Goal: Task Accomplishment & Management: Manage account settings

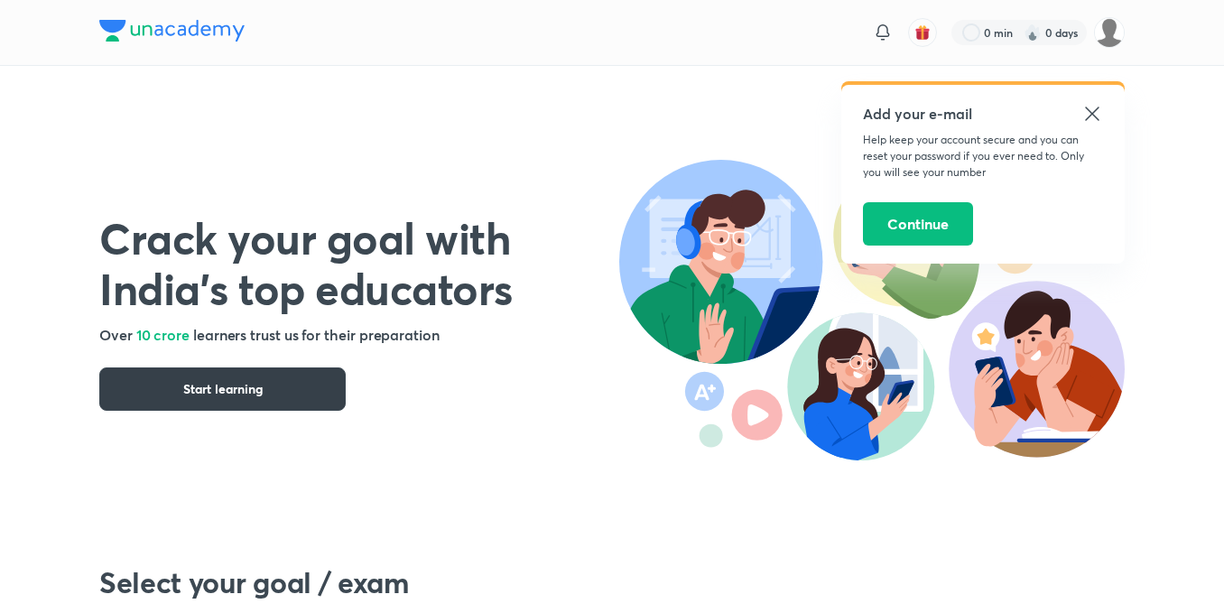
click at [328, 397] on button "Start learning" at bounding box center [222, 388] width 246 height 43
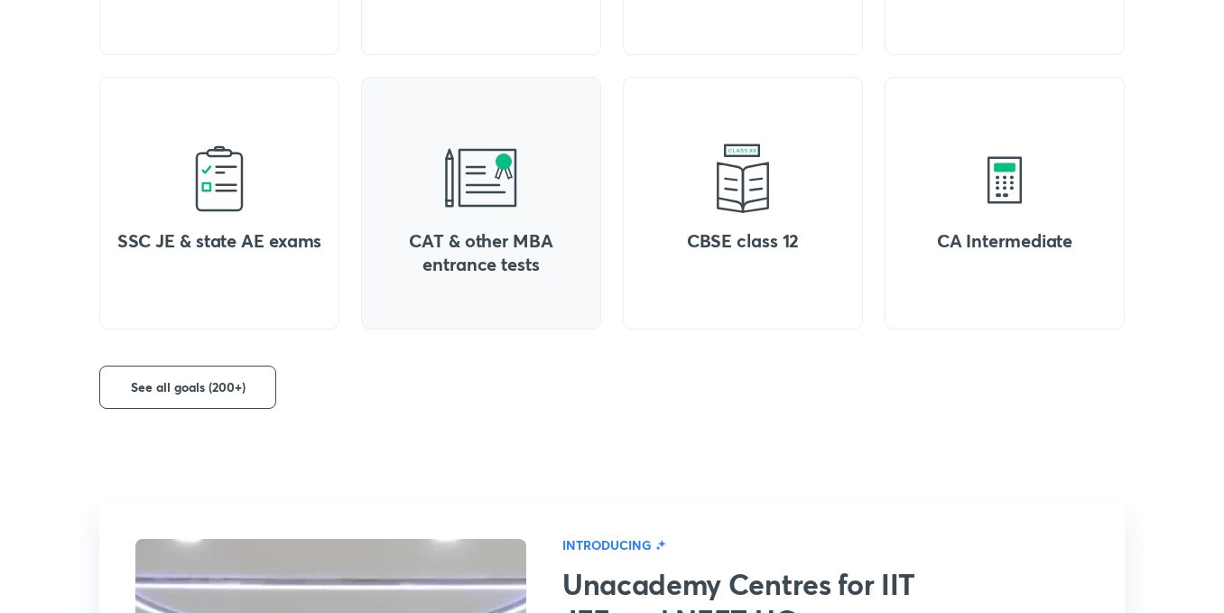
scroll to position [981, 0]
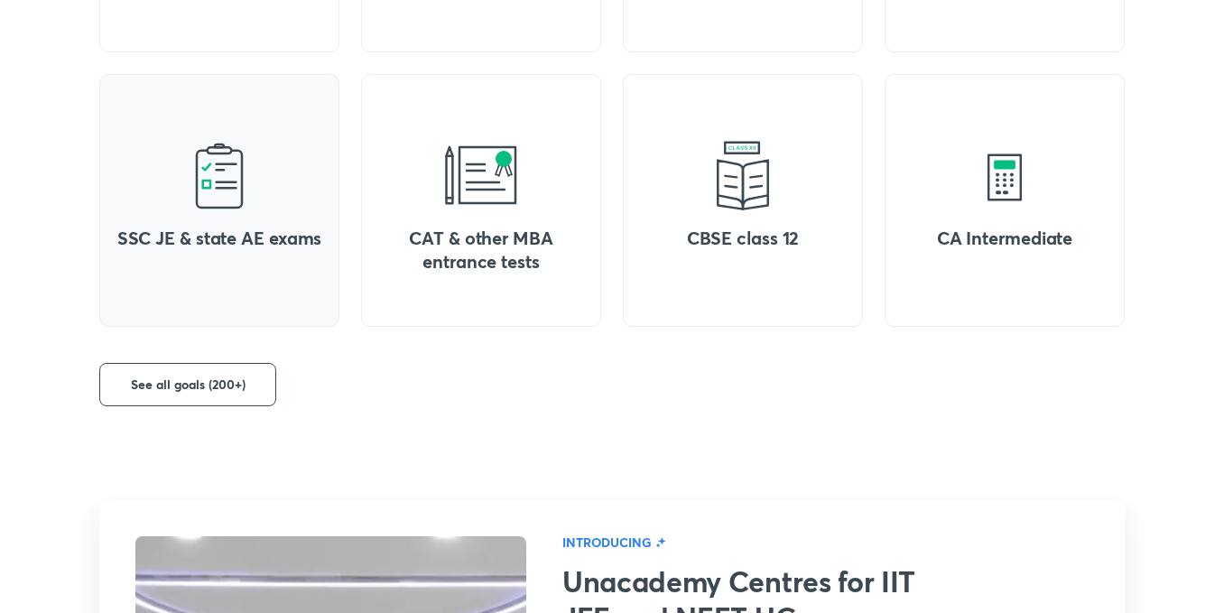
click at [323, 295] on div "SSC JE & state AE exams" at bounding box center [219, 200] width 240 height 253
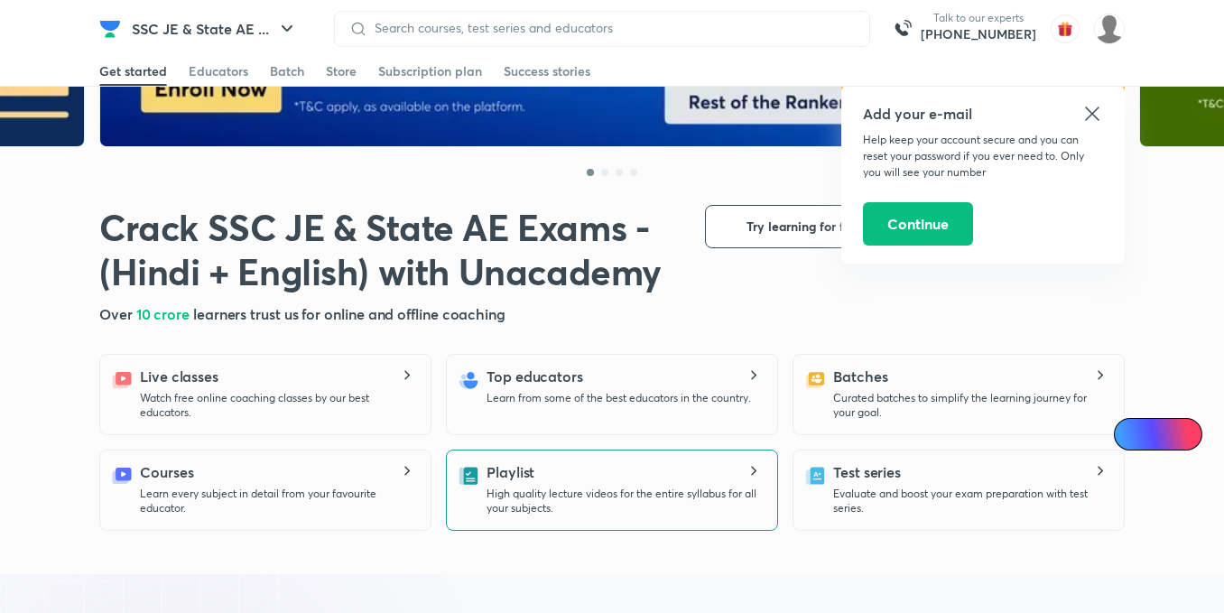
scroll to position [246, 0]
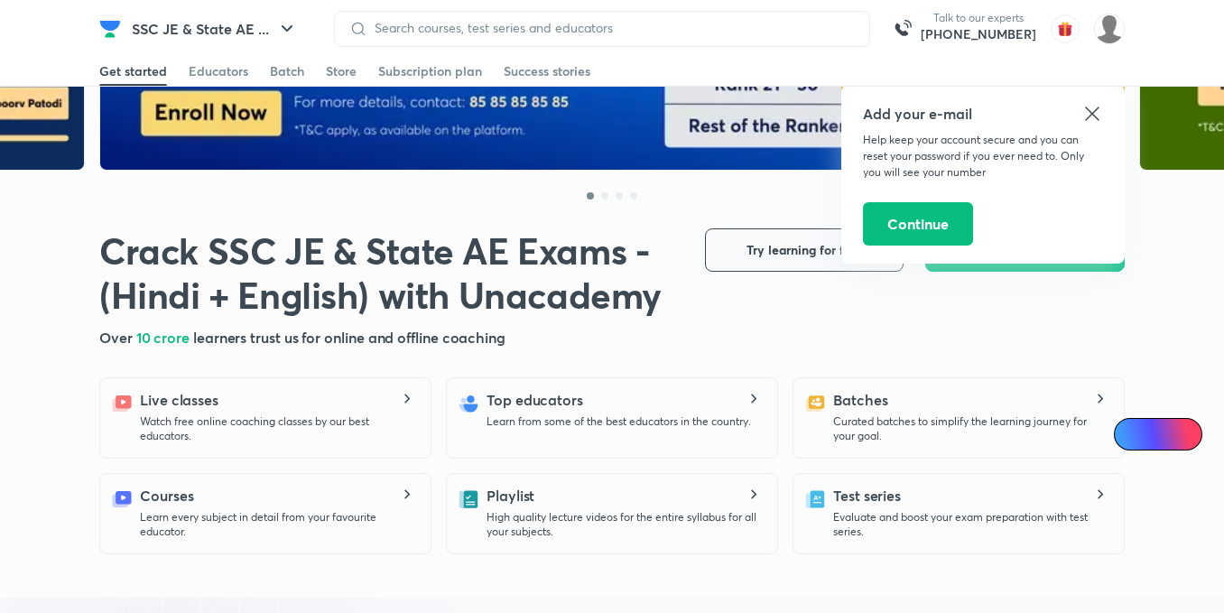
click at [755, 250] on span "Try learning for free" at bounding box center [804, 250] width 116 height 18
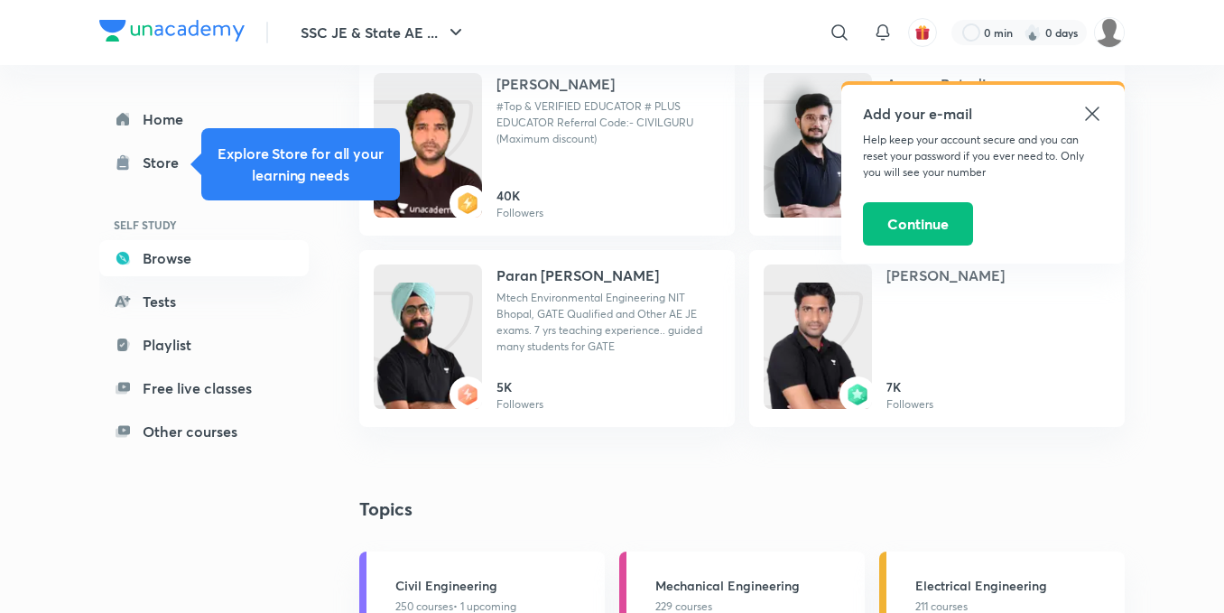
scroll to position [776, 0]
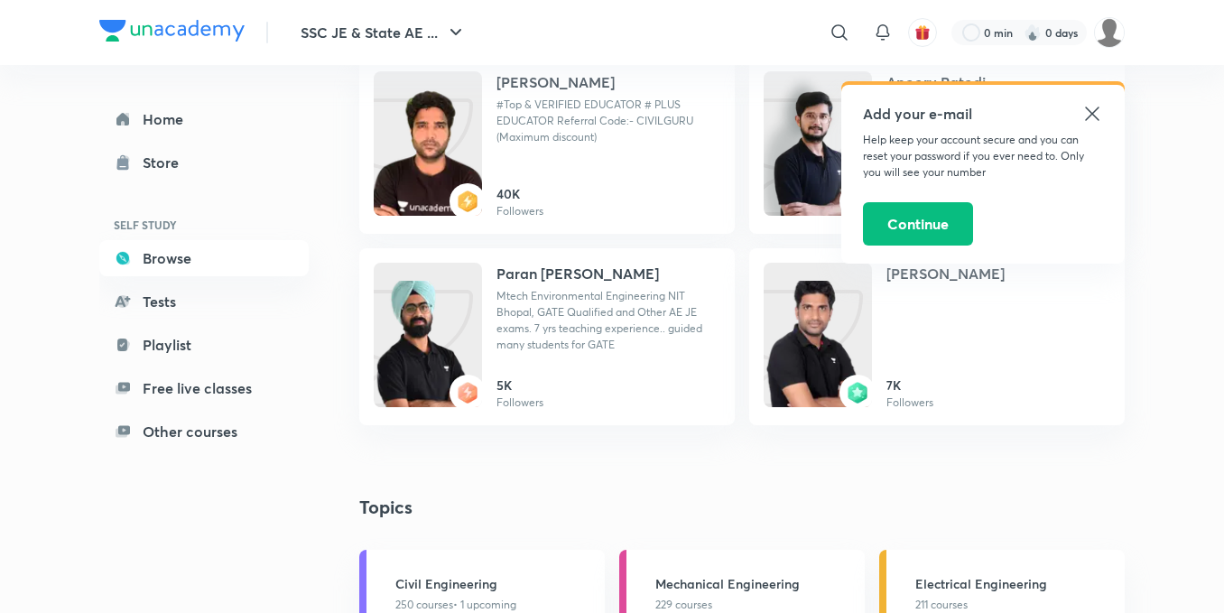
click at [1098, 107] on icon at bounding box center [1092, 113] width 14 height 14
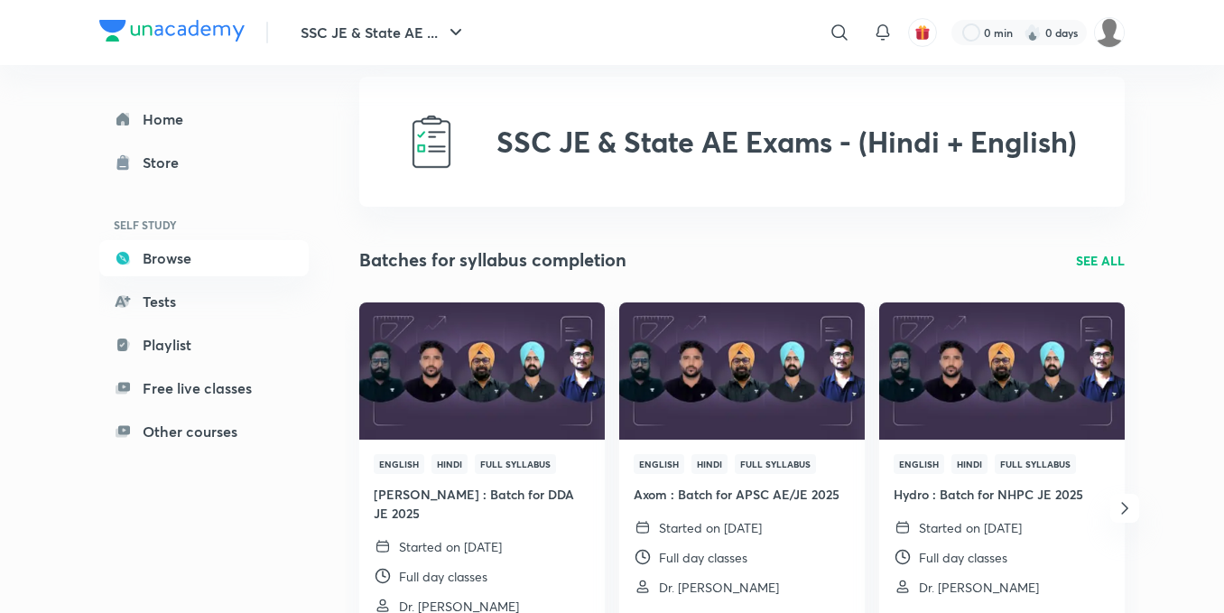
scroll to position [0, 0]
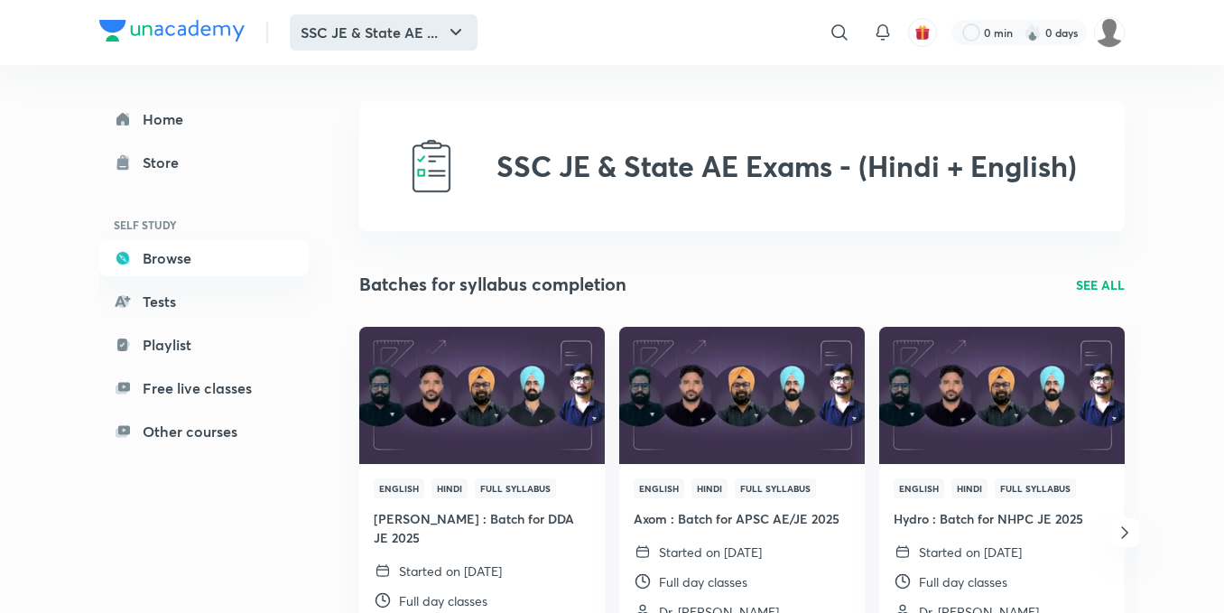
click at [456, 47] on button "SSC JE & State AE ..." at bounding box center [384, 32] width 188 height 36
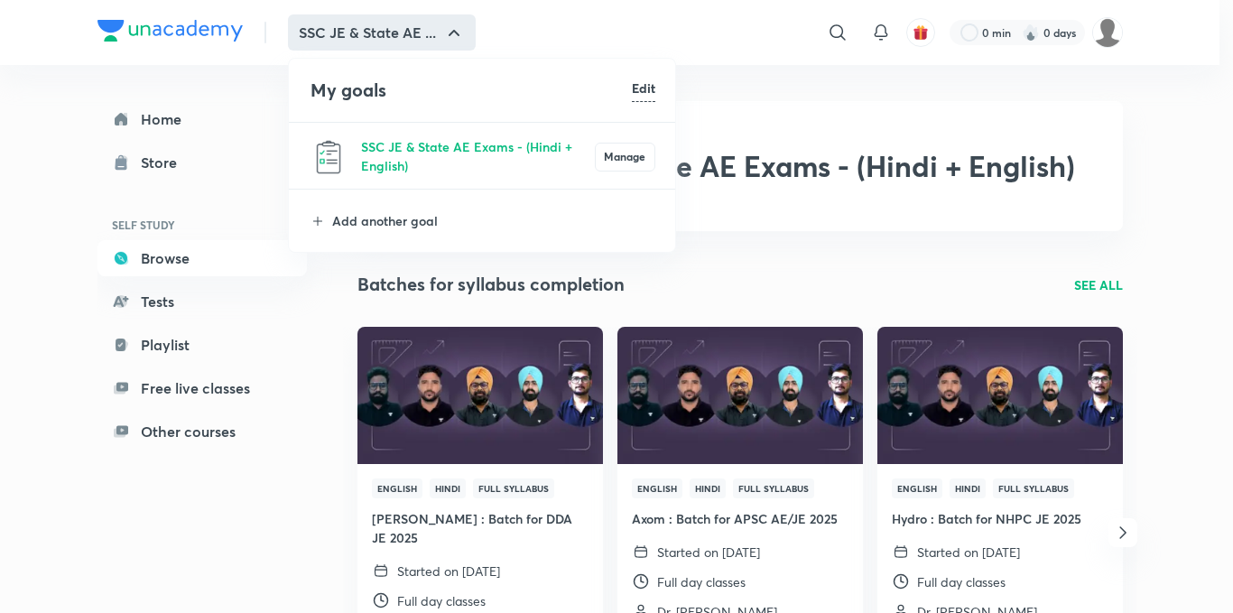
click at [643, 96] on h6 "Edit" at bounding box center [643, 88] width 23 height 19
click at [631, 162] on div "SSC JE & State AE Exams - (Hindi + English) Manage" at bounding box center [483, 156] width 388 height 66
click at [440, 137] on div "SSC JE & State AE Exams - (Hindi + English) Manage" at bounding box center [483, 156] width 388 height 66
click at [633, 84] on h6 "Done" at bounding box center [639, 88] width 31 height 19
click at [148, 132] on div at bounding box center [616, 306] width 1233 height 613
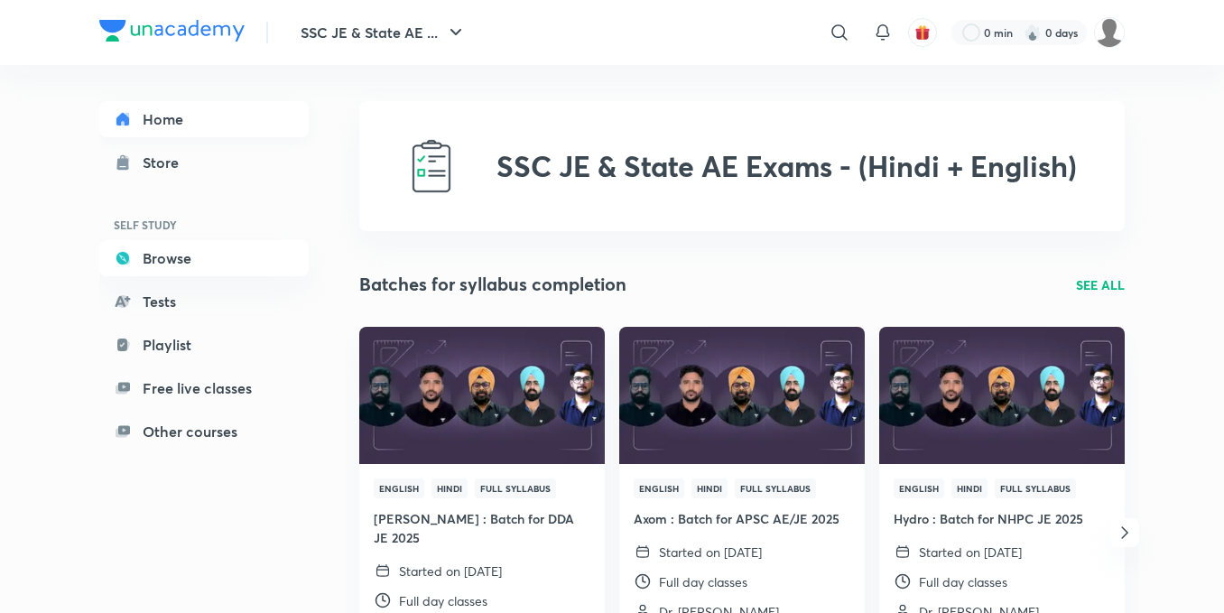
click at [154, 116] on link "Home" at bounding box center [203, 119] width 209 height 36
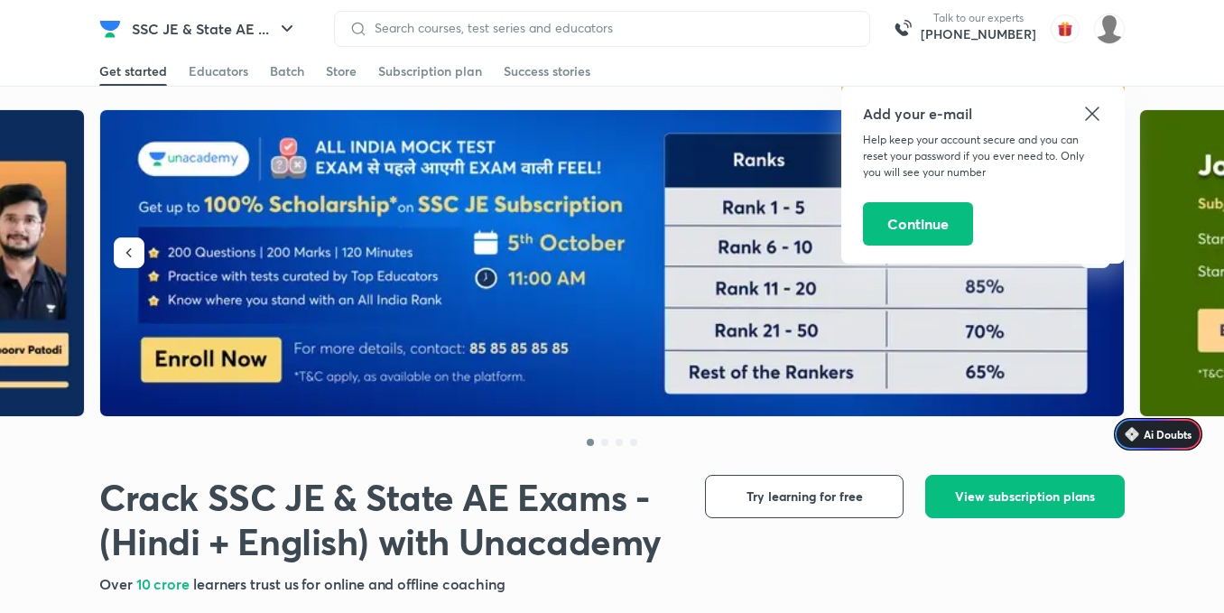
scroll to position [1204, 0]
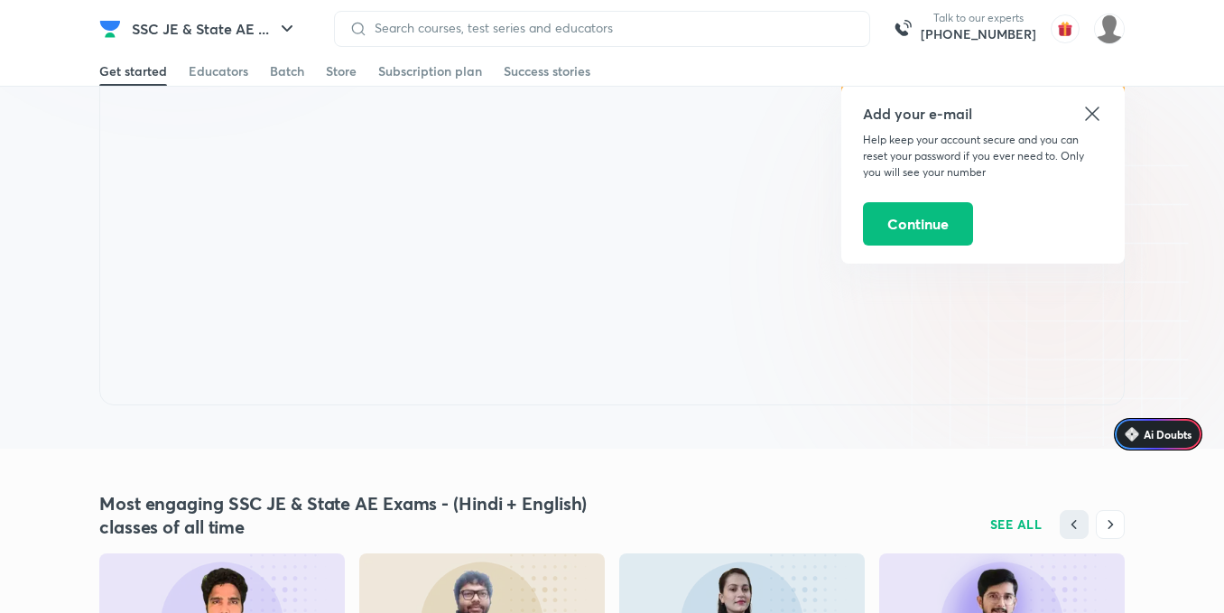
scroll to position [1223, 0]
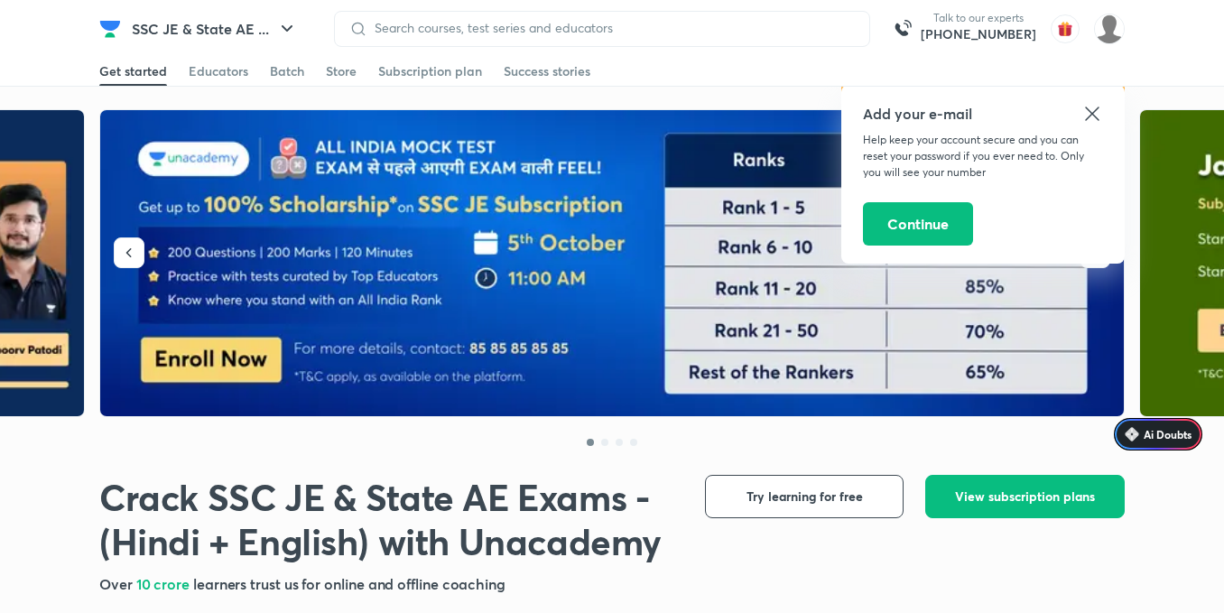
click at [1092, 110] on icon at bounding box center [1092, 114] width 22 height 22
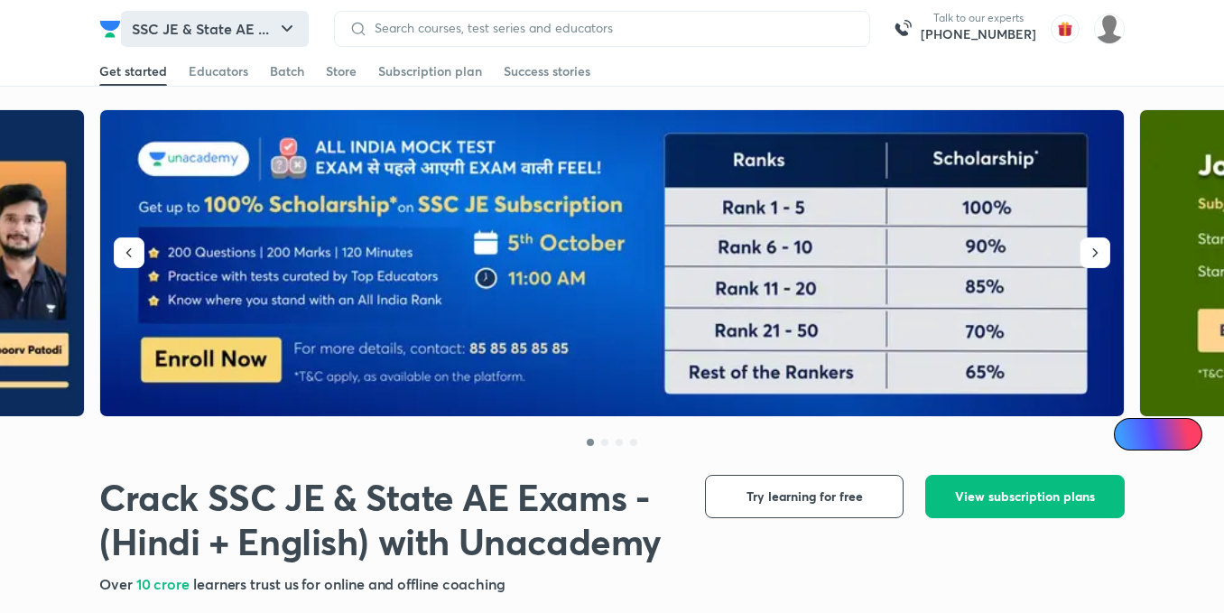
click at [288, 39] on button "SSC JE & State AE ..." at bounding box center [215, 29] width 188 height 36
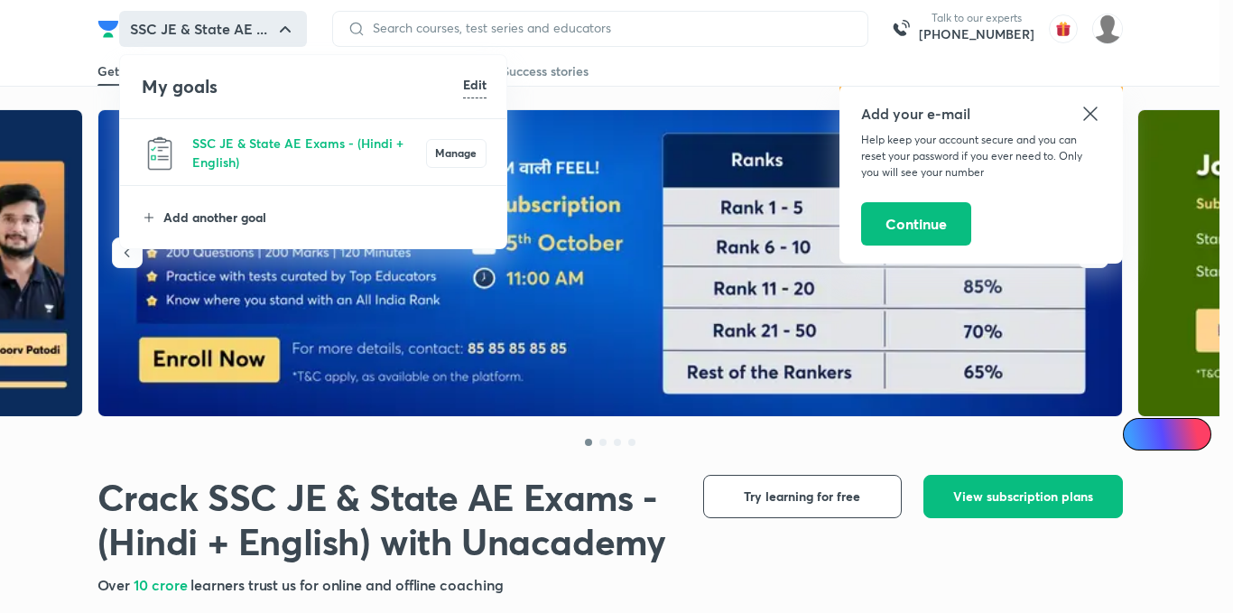
click at [228, 226] on p "Add another goal" at bounding box center [324, 217] width 323 height 19
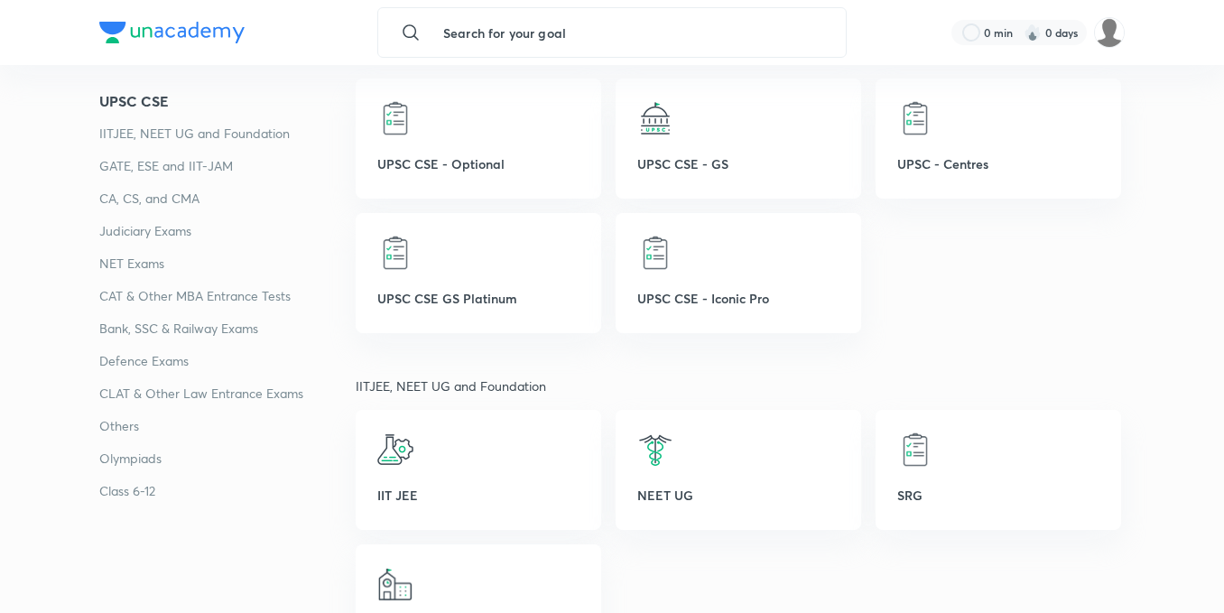
scroll to position [349, 0]
click at [142, 492] on p "Class 6-12" at bounding box center [227, 491] width 256 height 22
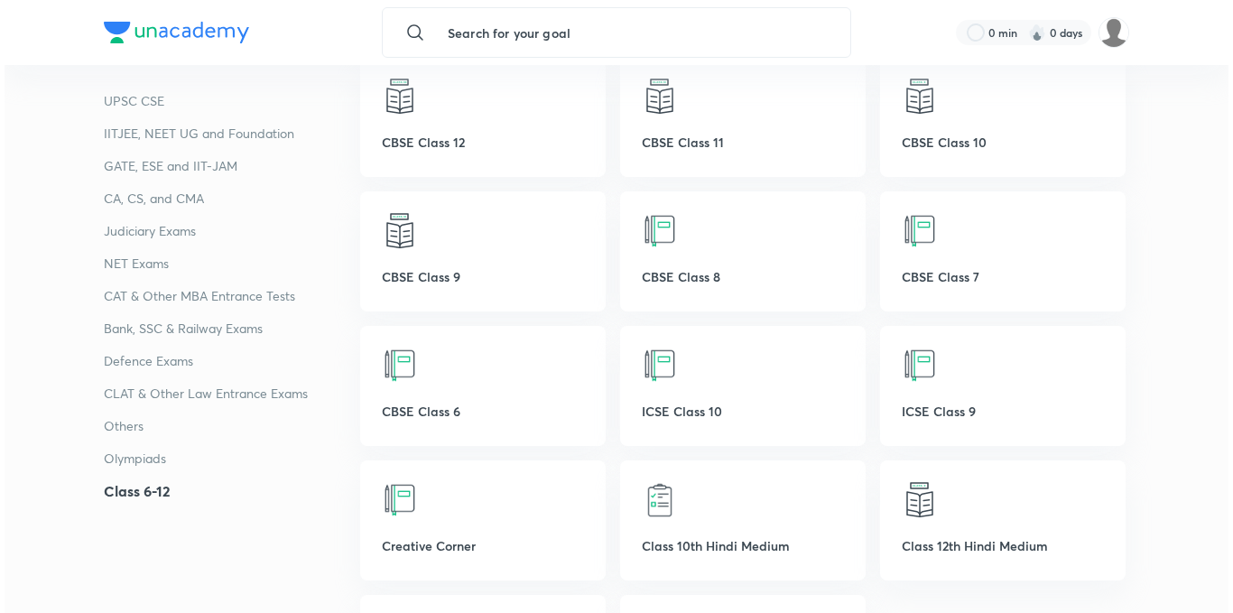
scroll to position [5375, 0]
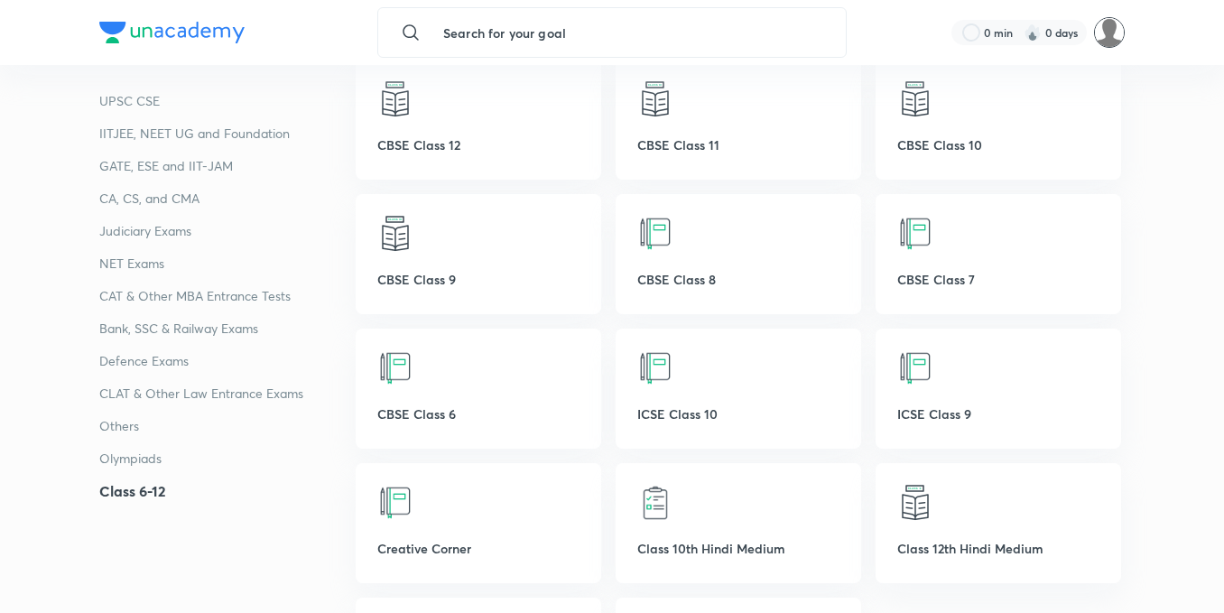
click at [1099, 38] on img at bounding box center [1109, 32] width 31 height 31
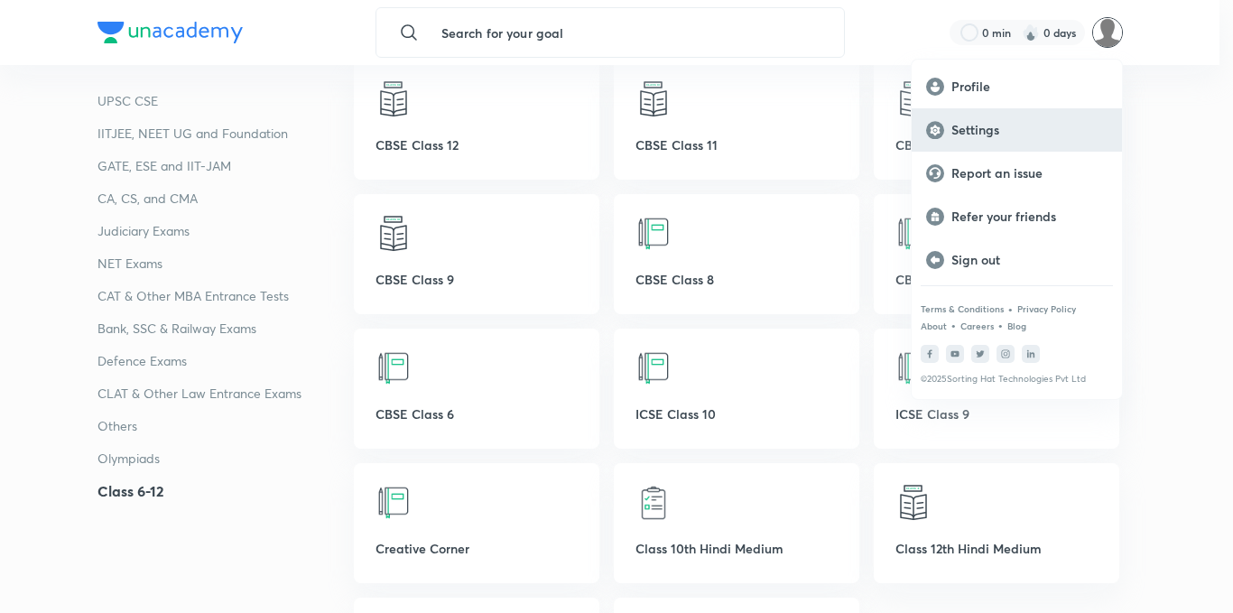
click at [993, 137] on p "Settings" at bounding box center [1029, 130] width 156 height 16
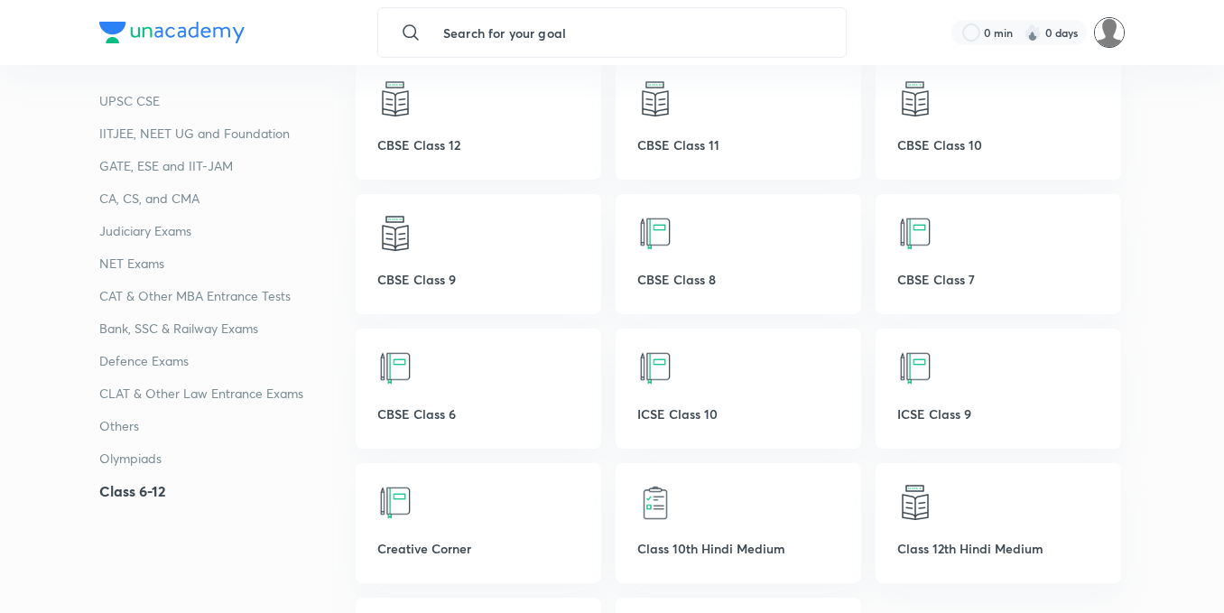
click at [1109, 37] on img at bounding box center [1109, 32] width 31 height 31
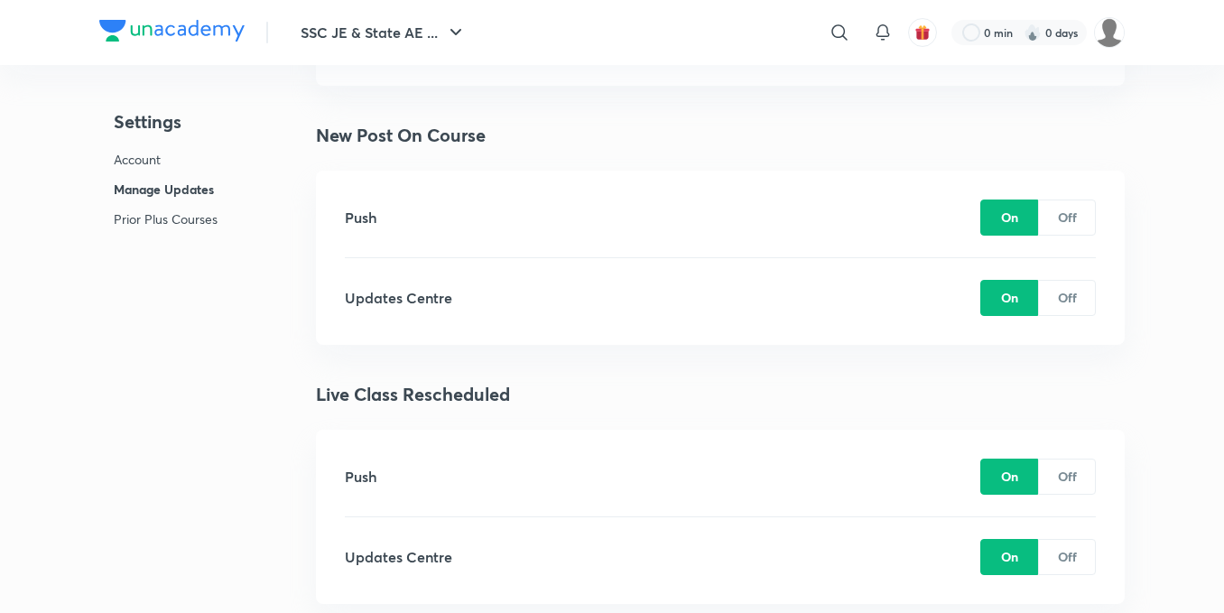
scroll to position [3795, 0]
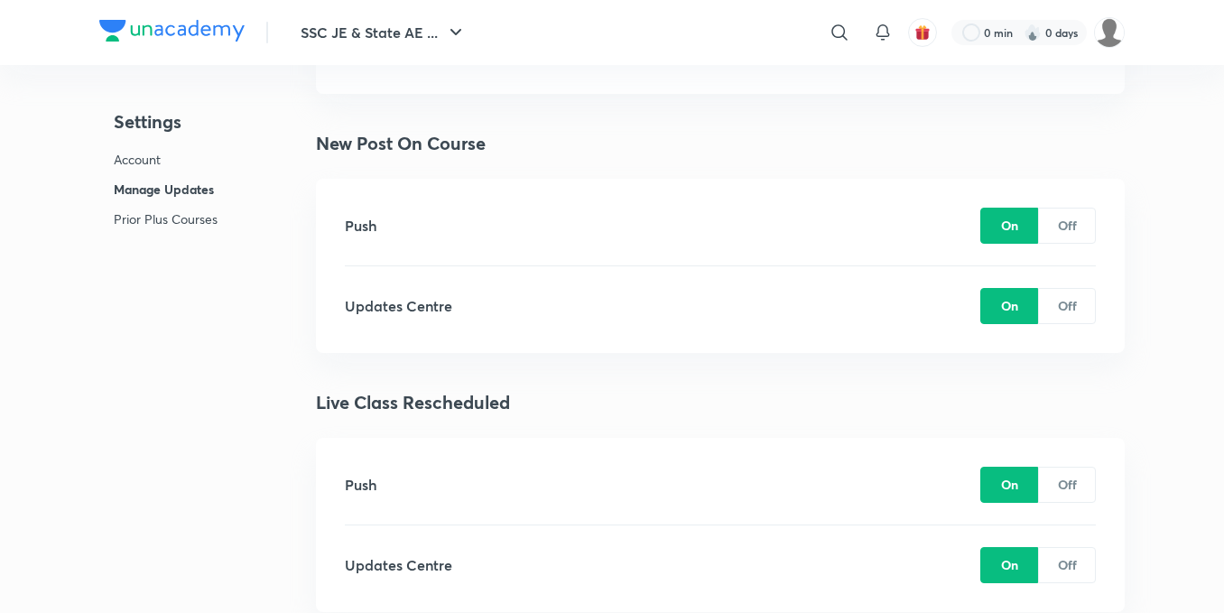
click at [147, 156] on p "Account" at bounding box center [166, 159] width 104 height 19
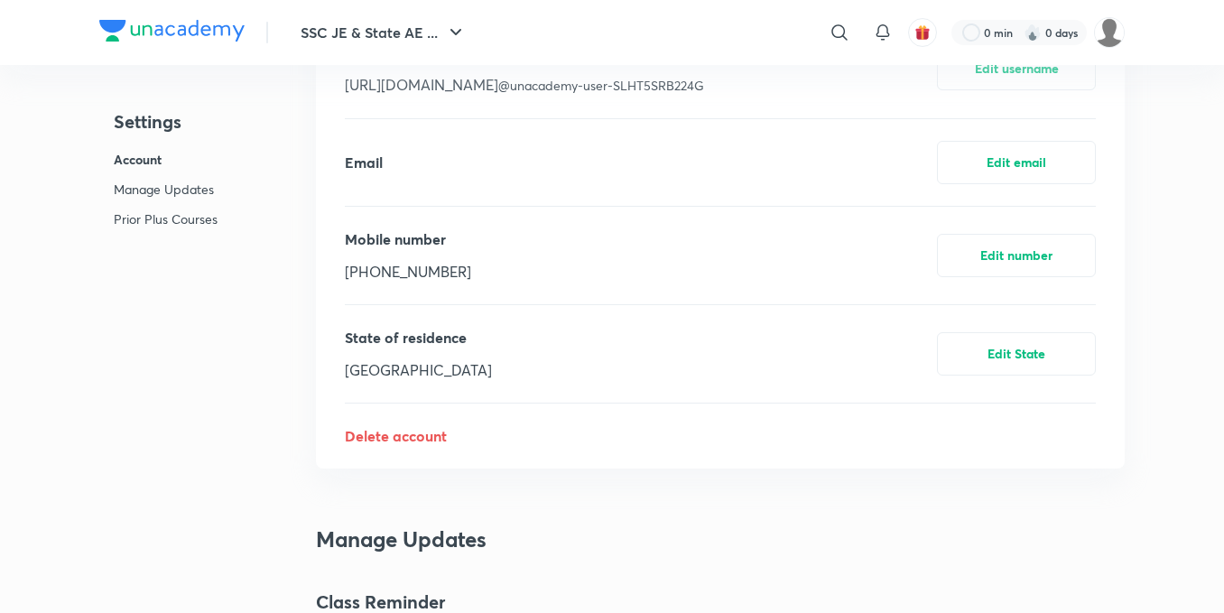
scroll to position [644, 0]
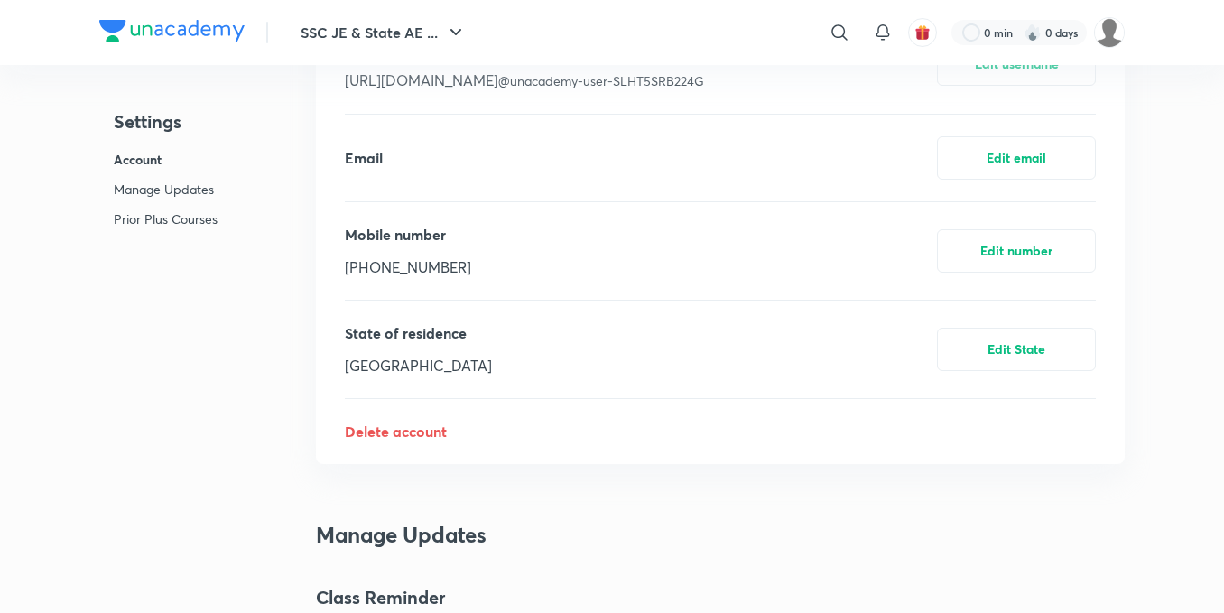
click at [408, 427] on p "Delete account" at bounding box center [720, 432] width 751 height 22
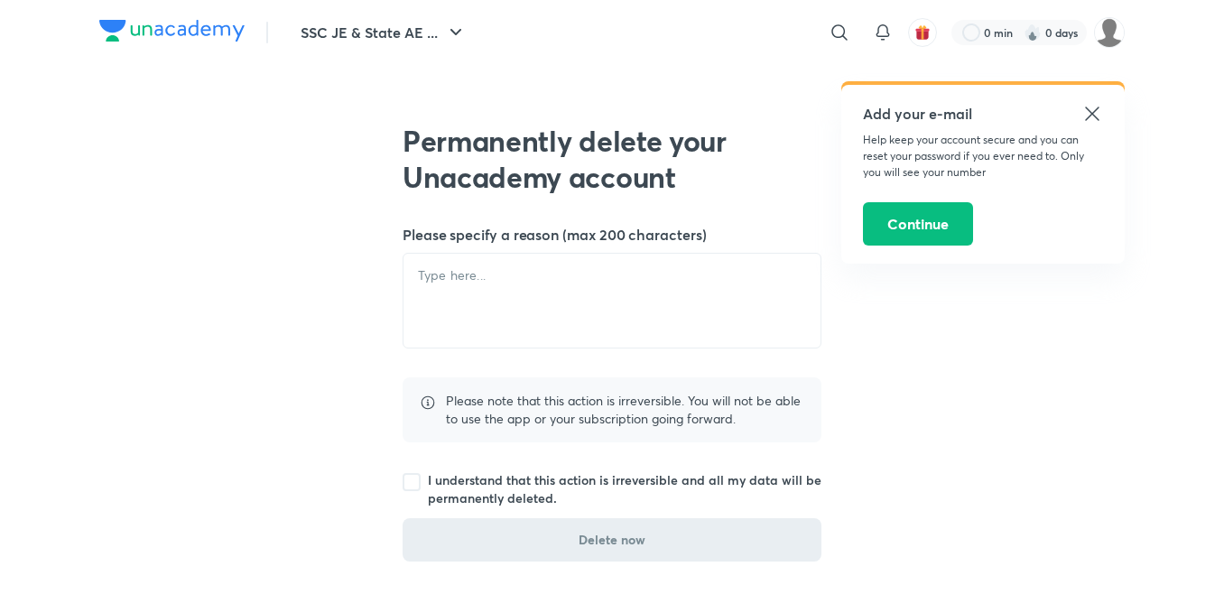
click at [409, 484] on span at bounding box center [411, 482] width 18 height 18
click at [512, 299] on textarea at bounding box center [611, 301] width 417 height 94
type textarea "I"
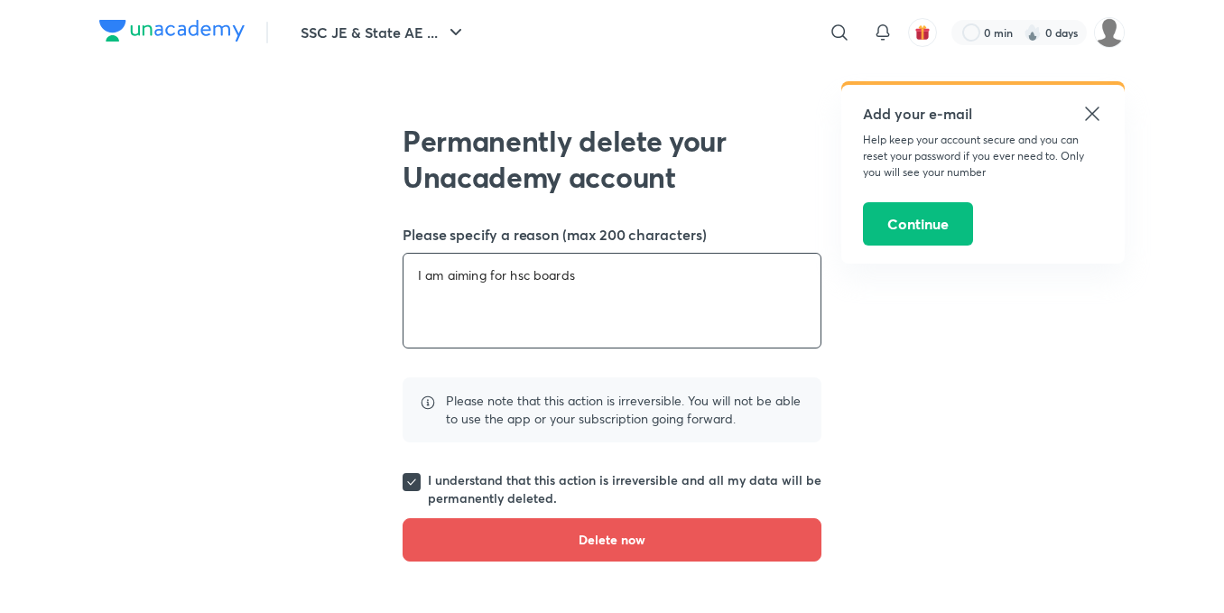
click at [494, 304] on textarea "I am aiming for hsc boards" at bounding box center [611, 301] width 417 height 94
click at [592, 272] on textarea "I am aiming for hsc boards" at bounding box center [611, 301] width 417 height 94
type textarea "I"
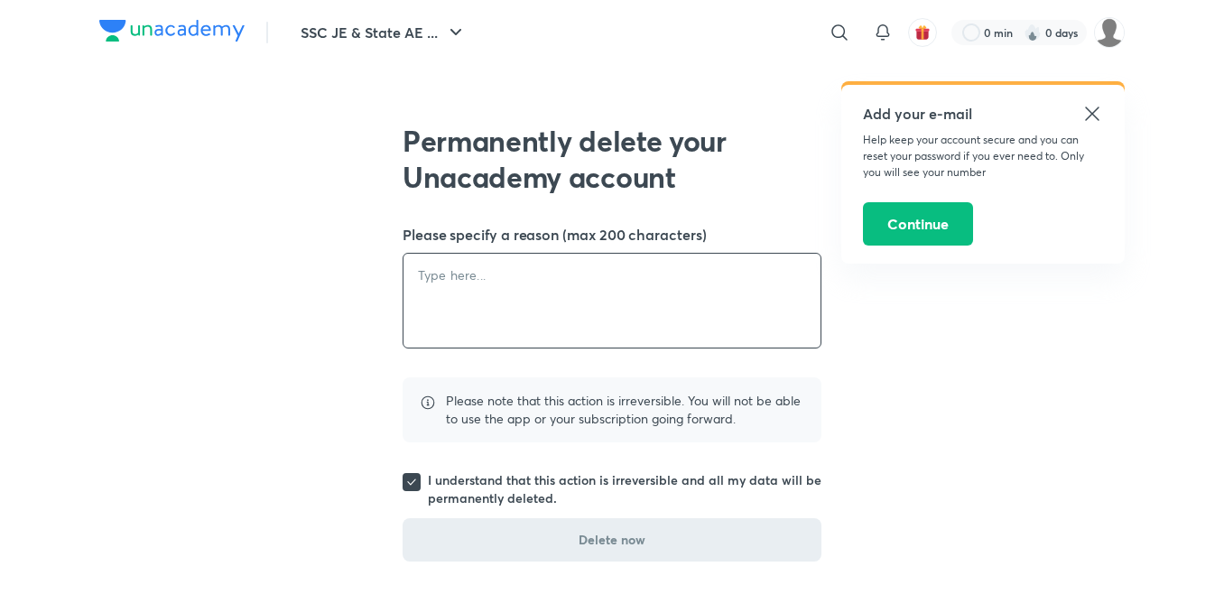
type textarea "."
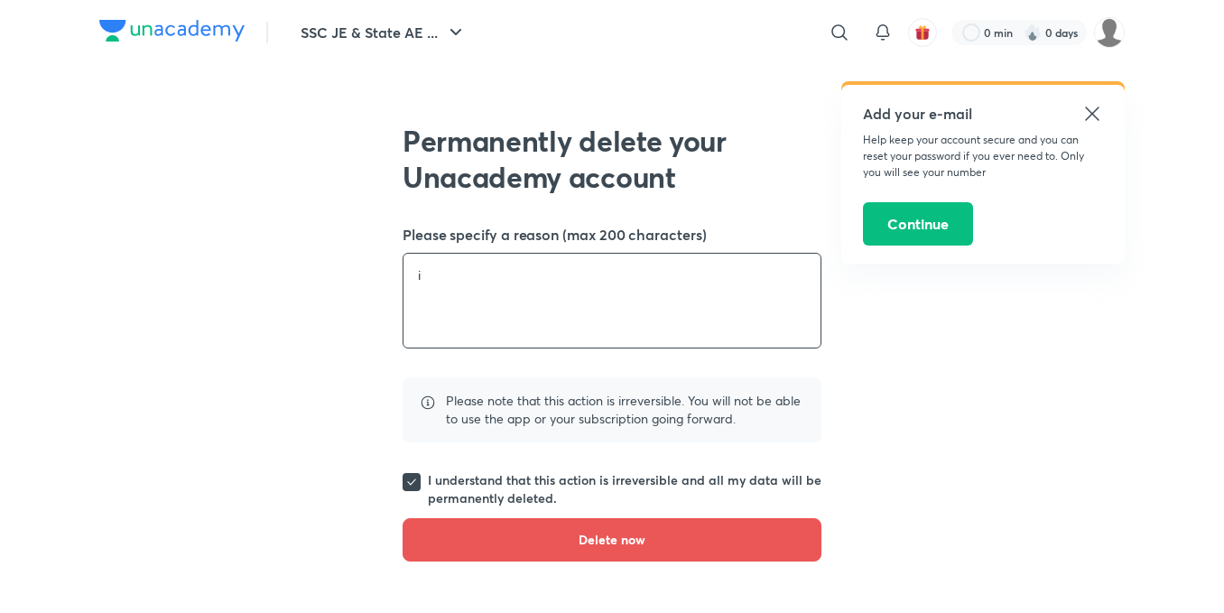
type textarea "i"
click at [652, 282] on textarea "Didn't find content related to Mahrashtra board 12th exam" at bounding box center [611, 301] width 417 height 94
click at [620, 281] on textarea "Didn't find content related to Mahrashtra board 12th exam" at bounding box center [611, 301] width 417 height 94
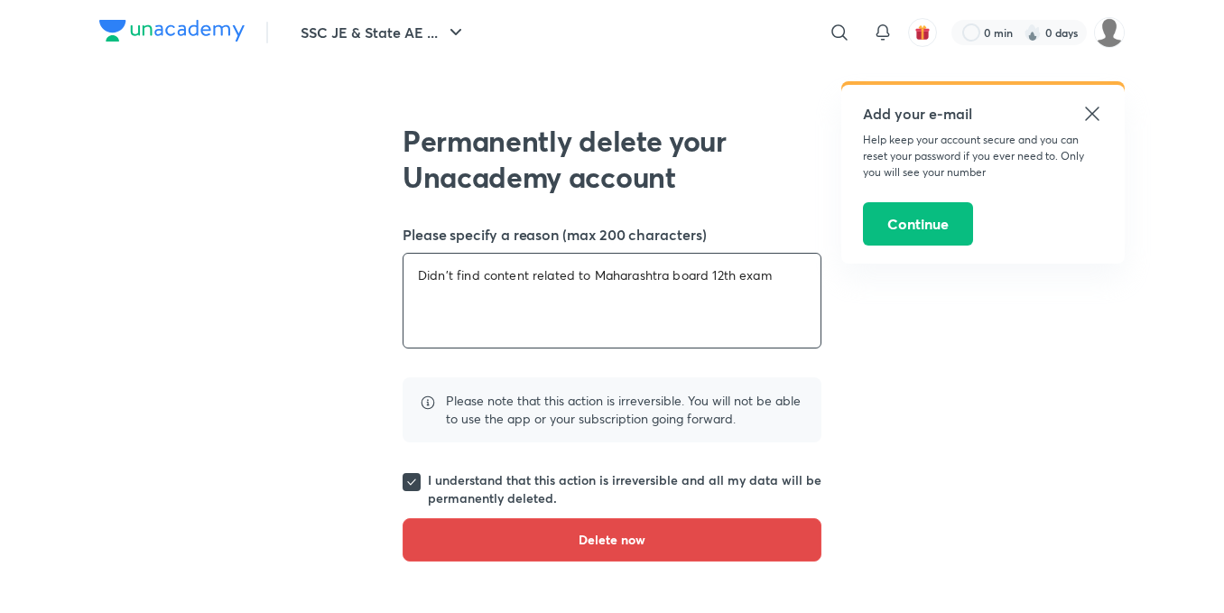
type textarea "Didn't find content related to Maharashtra board 12th exam"
click at [625, 541] on span "Delete now" at bounding box center [611, 540] width 67 height 18
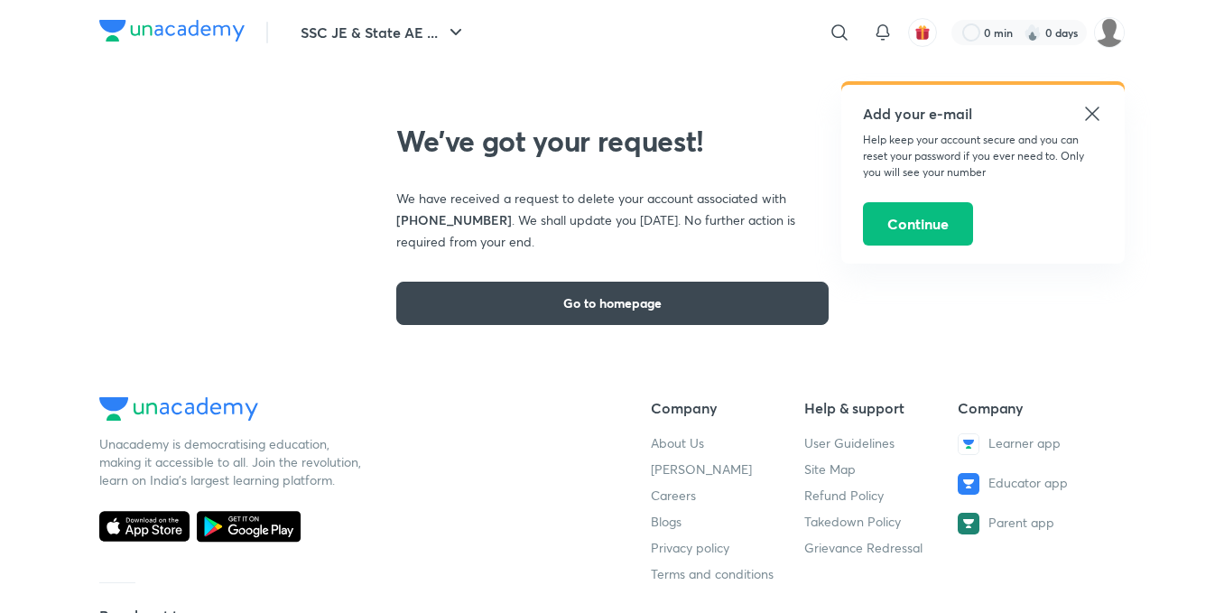
click at [1102, 127] on div "Add your e-mail Help keep your account secure and you can reset your password i…" at bounding box center [982, 174] width 283 height 179
click at [1093, 110] on icon at bounding box center [1092, 114] width 22 height 22
